Goal: Information Seeking & Learning: Learn about a topic

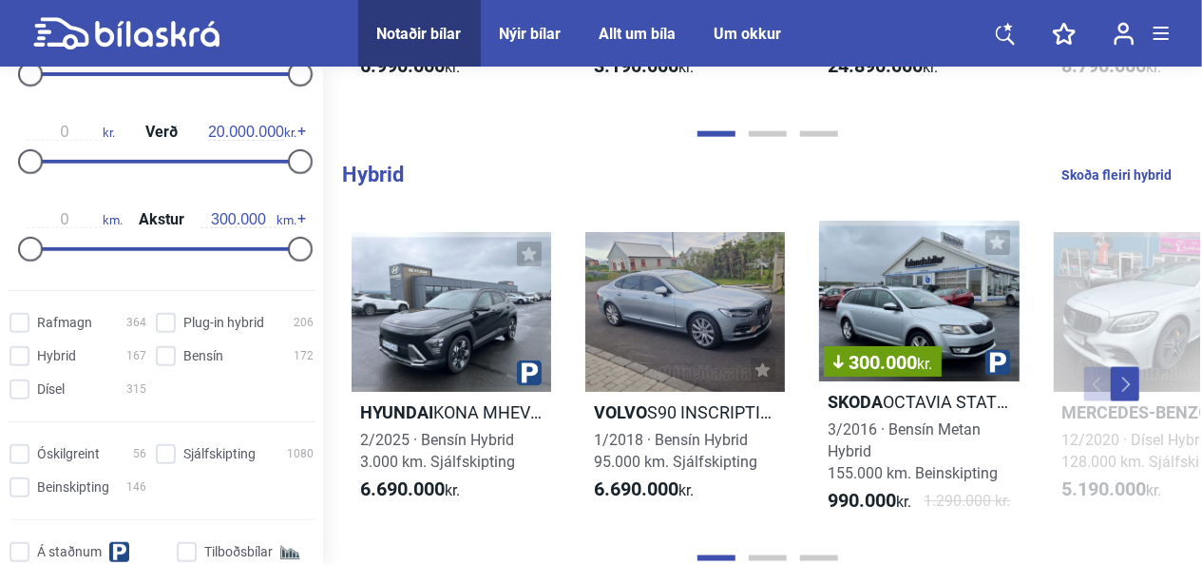
scroll to position [322, 0]
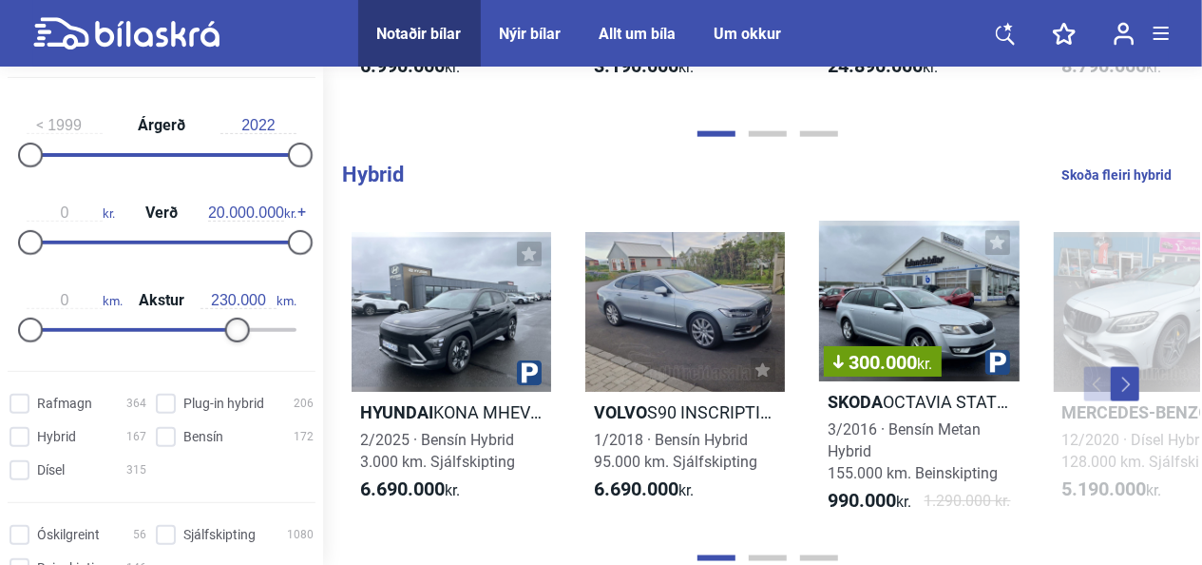
type input "240.000"
drag, startPoint x: 298, startPoint y: 328, endPoint x: 243, endPoint y: 320, distance: 55.6
click at [243, 320] on div at bounding box center [246, 329] width 25 height 25
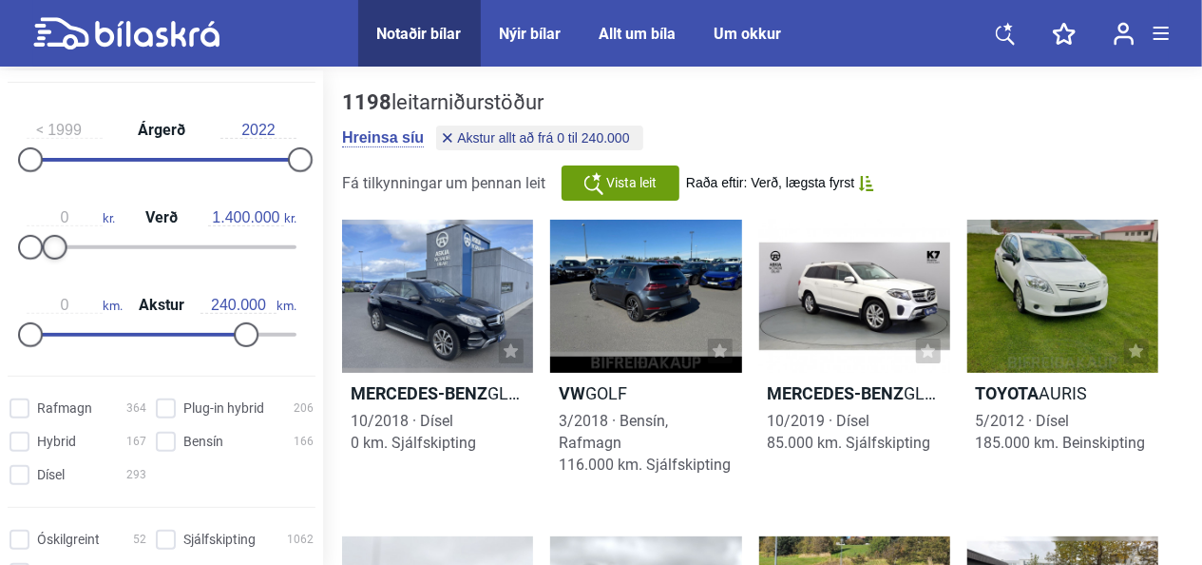
type input "1.300.000"
drag, startPoint x: 297, startPoint y: 241, endPoint x: 49, endPoint y: 241, distance: 247.1
click at [49, 241] on div at bounding box center [47, 247] width 25 height 25
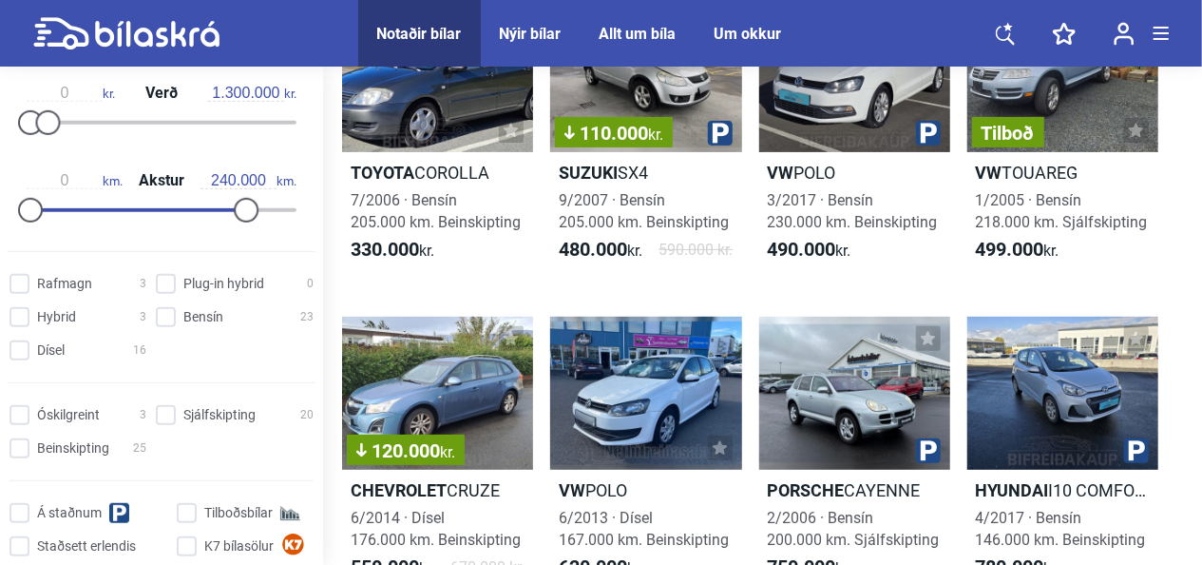
scroll to position [448, 0]
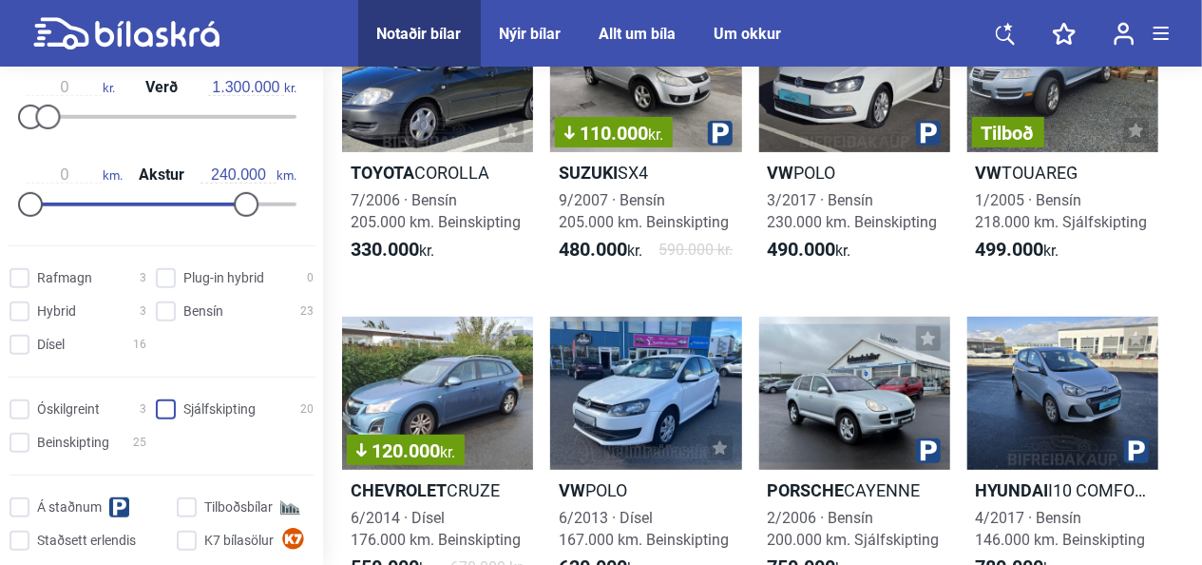
click at [175, 410] on input "Sjálfskipting 20" at bounding box center [238, 410] width 158 height 20
checkbox input "true"
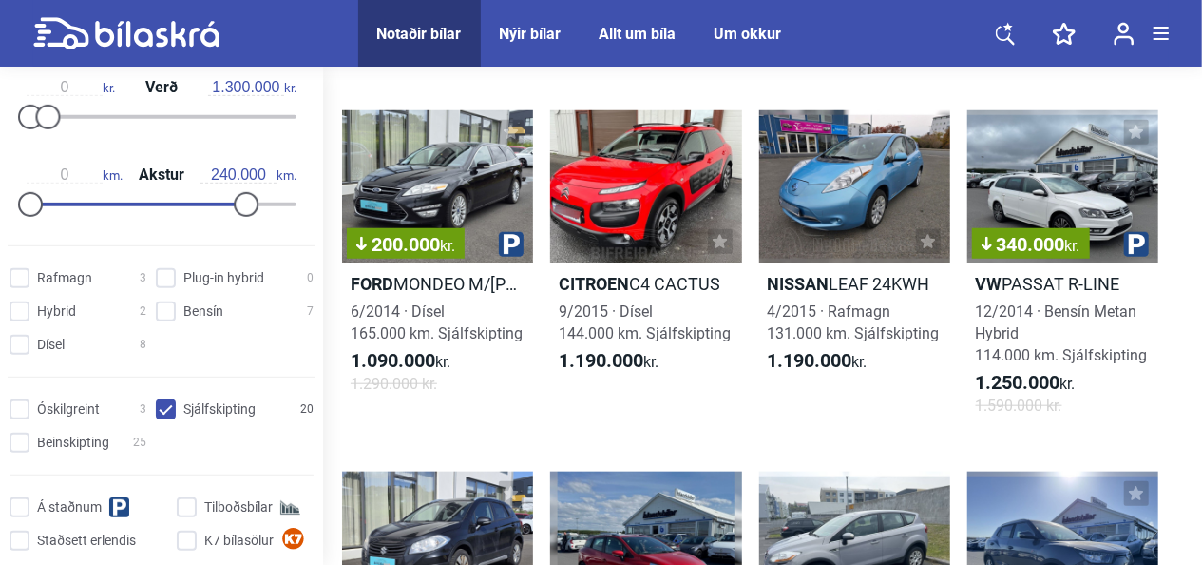
scroll to position [739, 0]
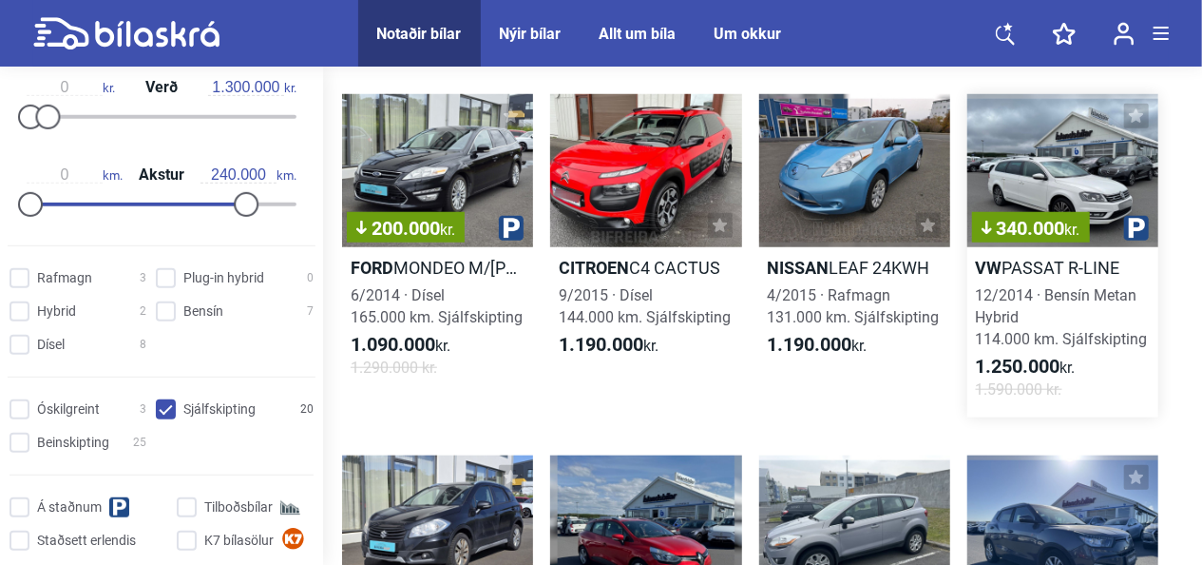
click at [1038, 278] on h2 "VW PASSAT R-LINE" at bounding box center [1062, 268] width 191 height 22
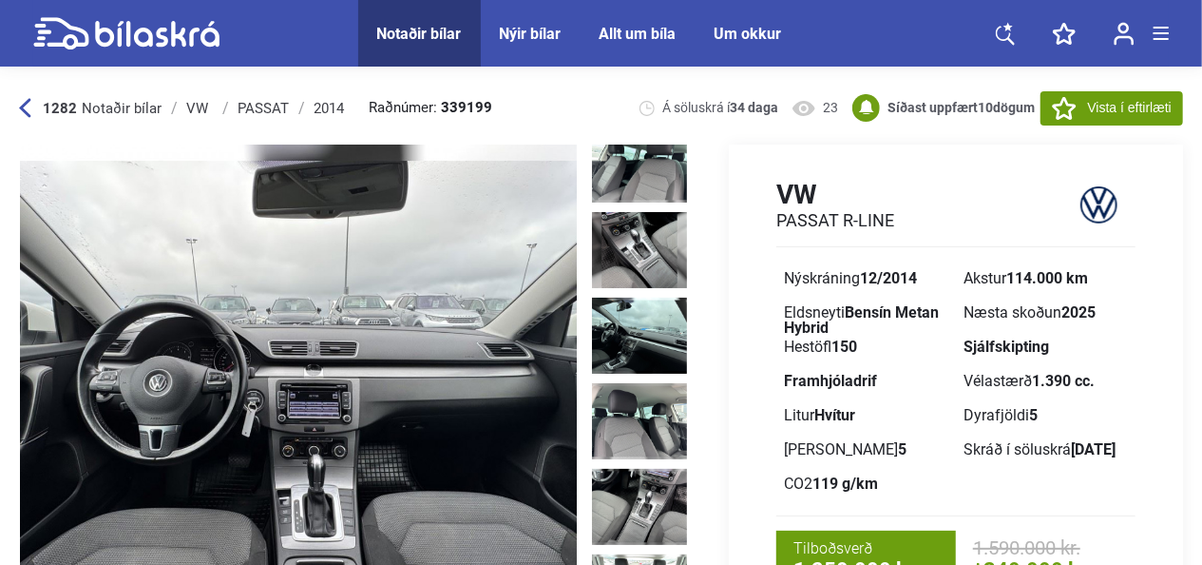
scroll to position [1050, 0]
